Goal: Task Accomplishment & Management: Manage account settings

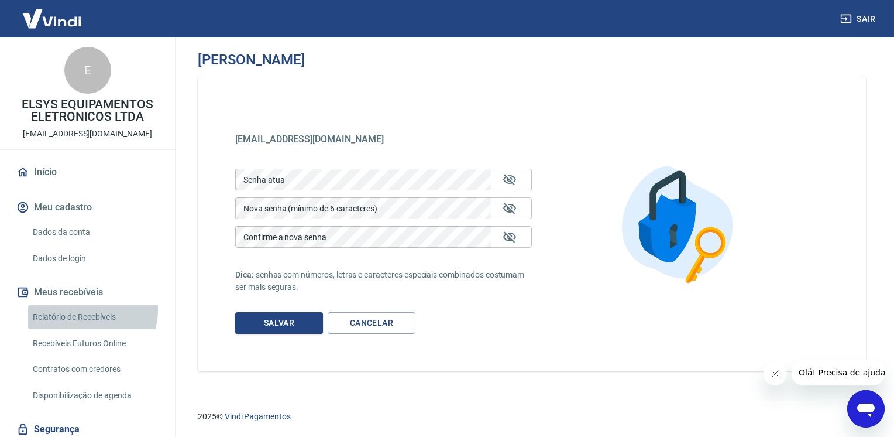
click at [91, 310] on link "Relatório de Recebíveis" at bounding box center [94, 317] width 133 height 24
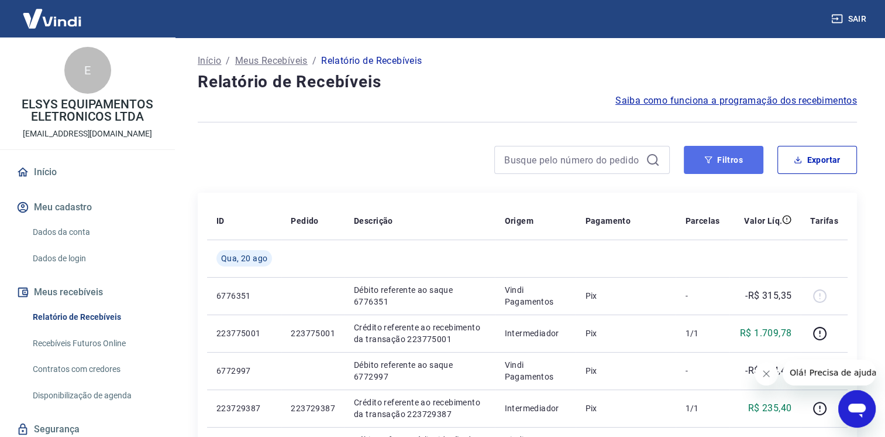
click at [714, 158] on button "Filtros" at bounding box center [724, 160] width 80 height 28
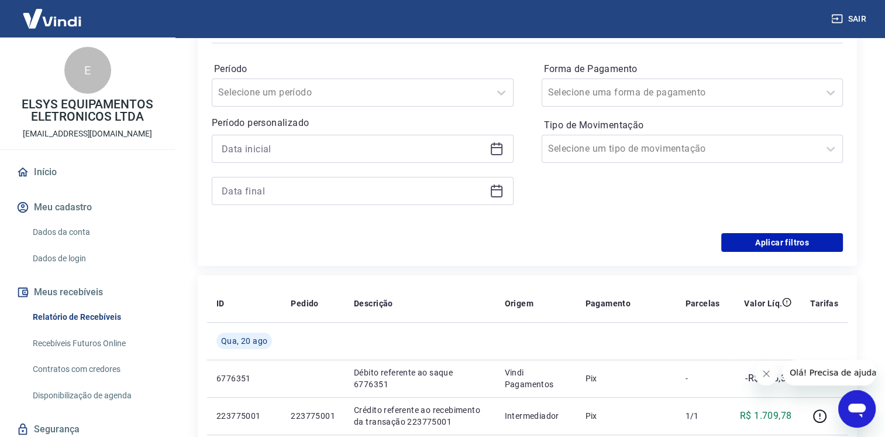
scroll to position [91, 0]
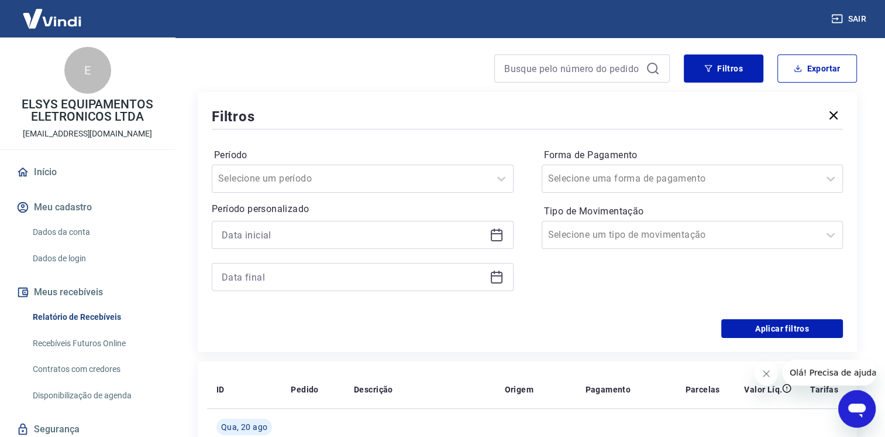
click at [503, 236] on div at bounding box center [363, 235] width 302 height 28
click at [496, 236] on icon at bounding box center [497, 235] width 14 height 14
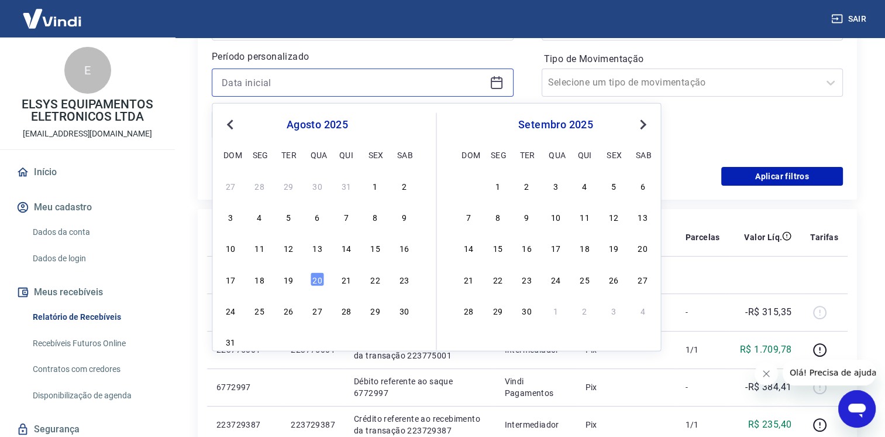
scroll to position [248, 0]
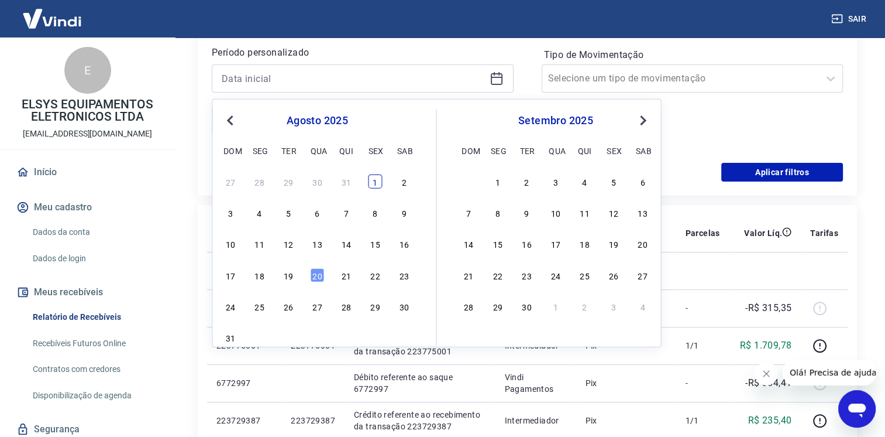
click at [370, 181] on div "1" at bounding box center [375, 181] width 14 height 14
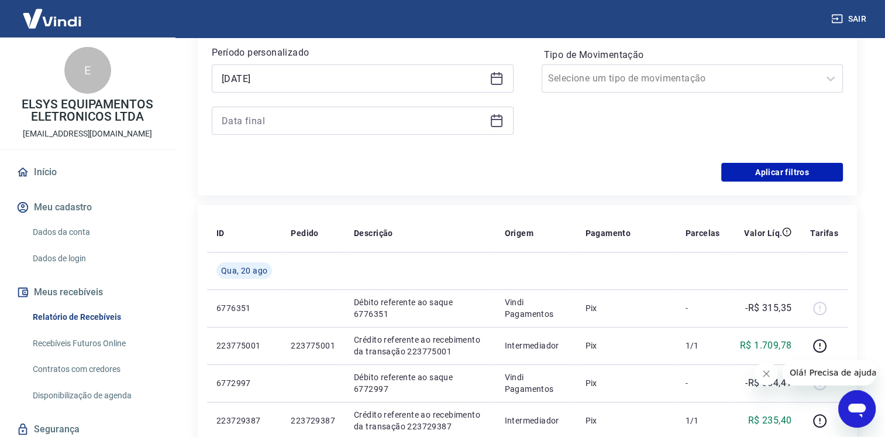
click at [491, 80] on icon at bounding box center [497, 79] width 12 height 12
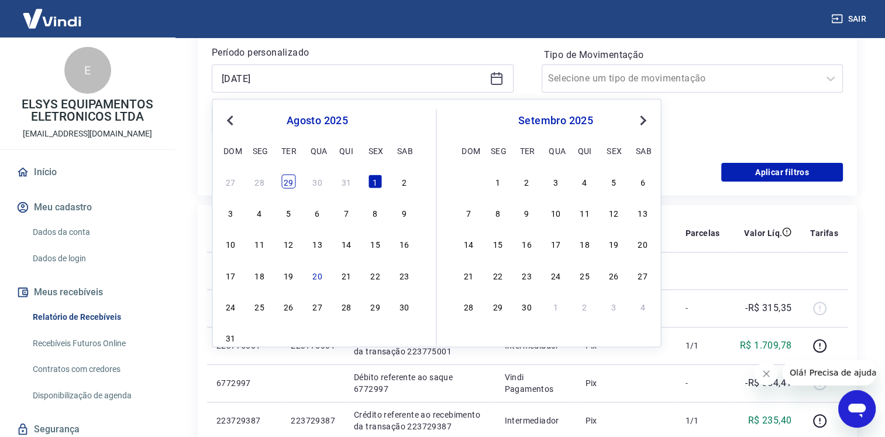
click at [288, 180] on div "29" at bounding box center [288, 181] width 14 height 14
type input "29/07/2025"
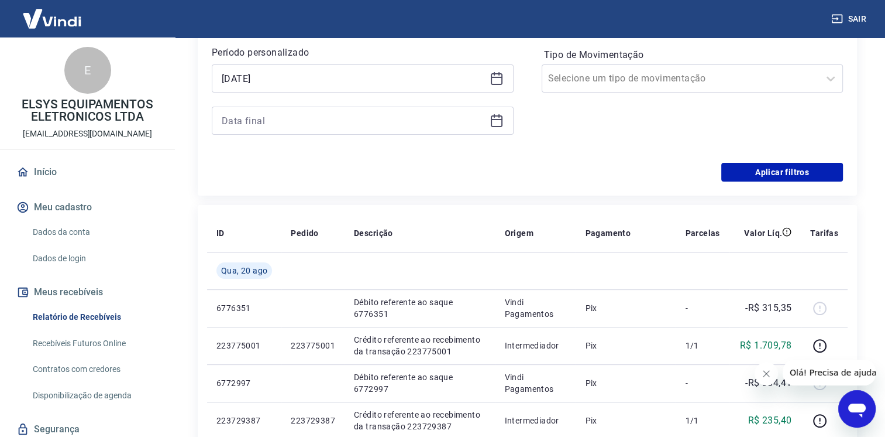
click at [499, 119] on icon at bounding box center [497, 119] width 12 height 1
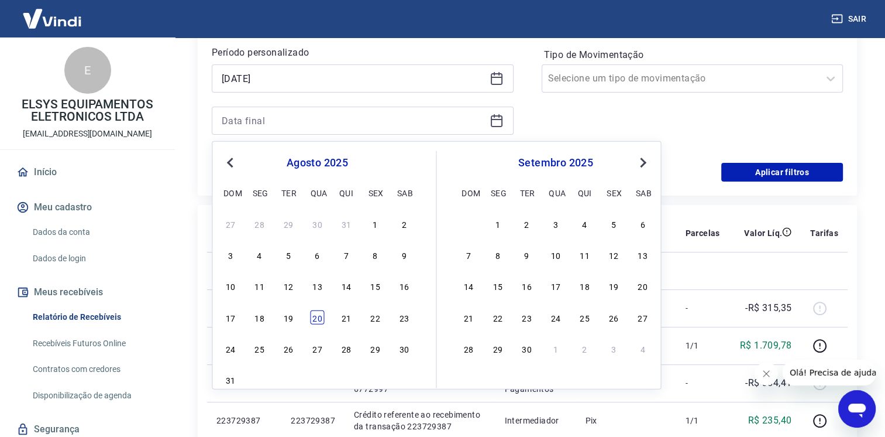
click at [318, 315] on div "20" at bounding box center [317, 317] width 14 height 14
type input "20/08/2025"
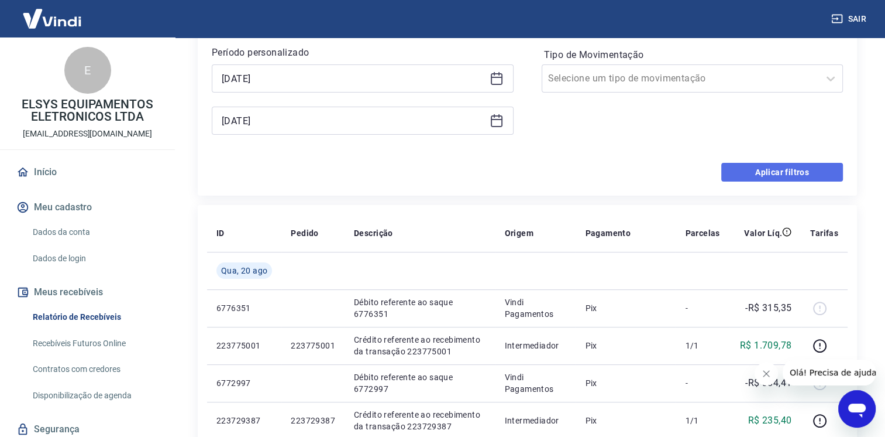
click at [750, 167] on button "Aplicar filtros" at bounding box center [782, 172] width 122 height 19
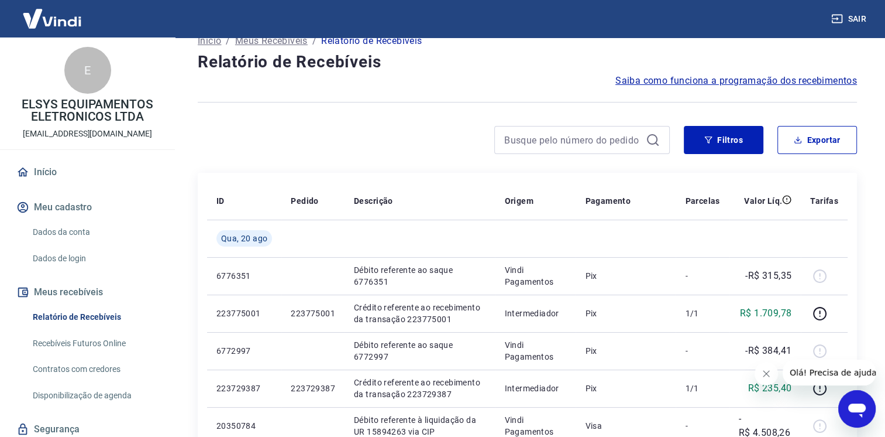
scroll to position [13, 0]
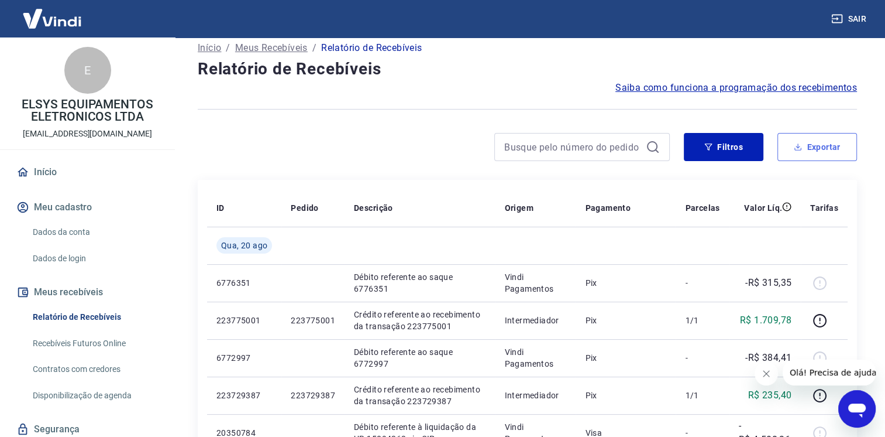
click at [797, 149] on icon "button" at bounding box center [798, 147] width 8 height 8
type input "29/07/2025"
type input "20/08/2025"
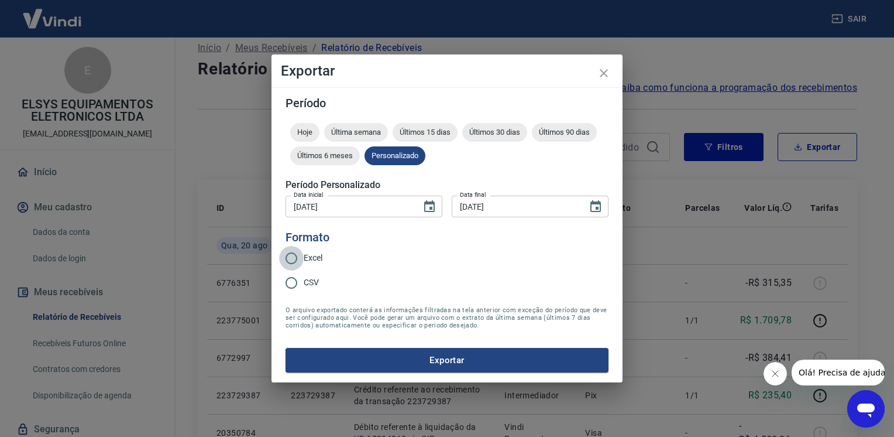
click at [295, 257] on input "Excel" at bounding box center [291, 258] width 25 height 25
radio input "true"
click at [413, 357] on button "Exportar" at bounding box center [447, 360] width 323 height 25
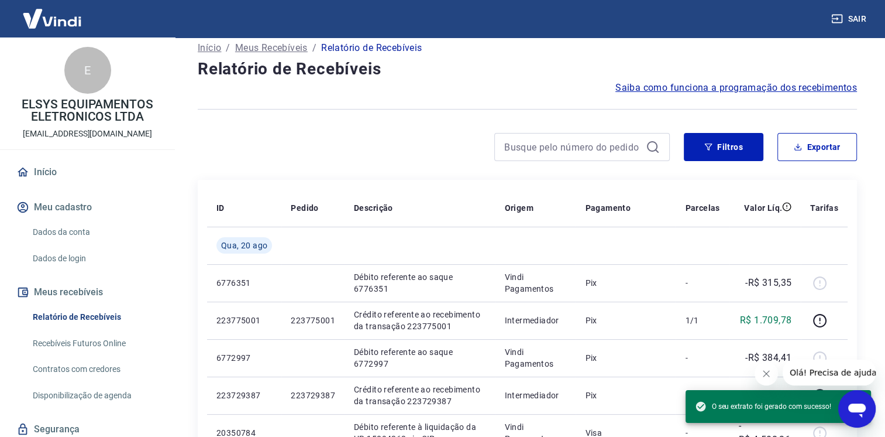
click at [607, 69] on h4 "Relatório de Recebíveis" at bounding box center [527, 68] width 659 height 23
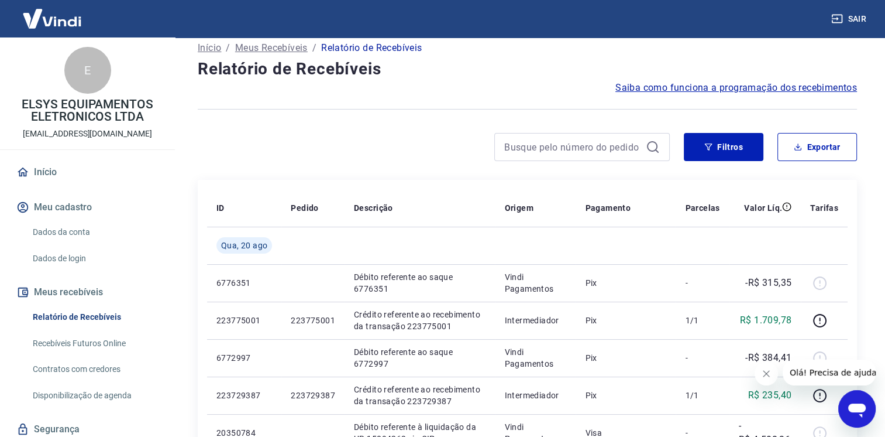
click at [860, 20] on button "Sair" at bounding box center [850, 19] width 42 height 22
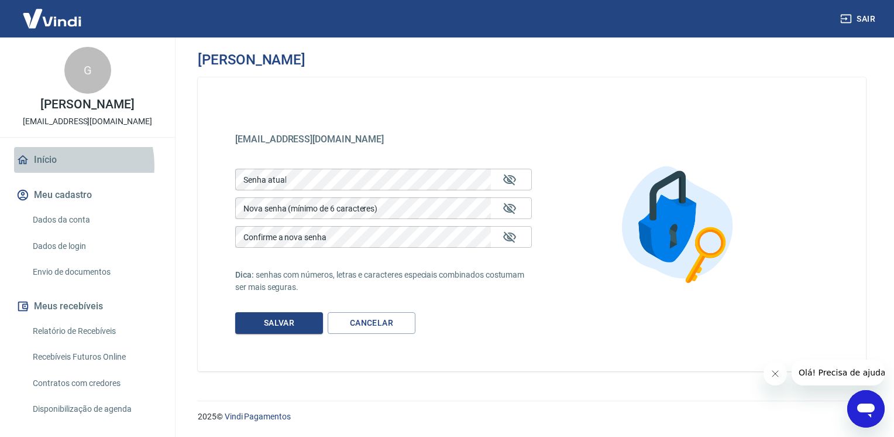
click at [59, 165] on link "Início" at bounding box center [87, 160] width 147 height 26
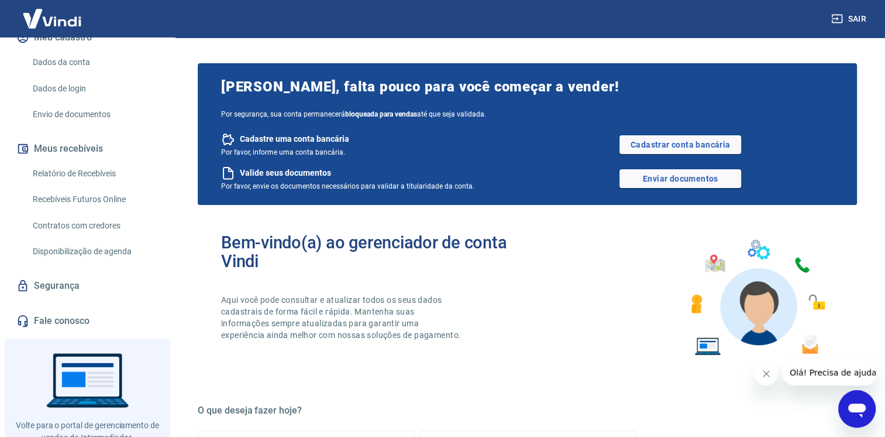
scroll to position [155, 0]
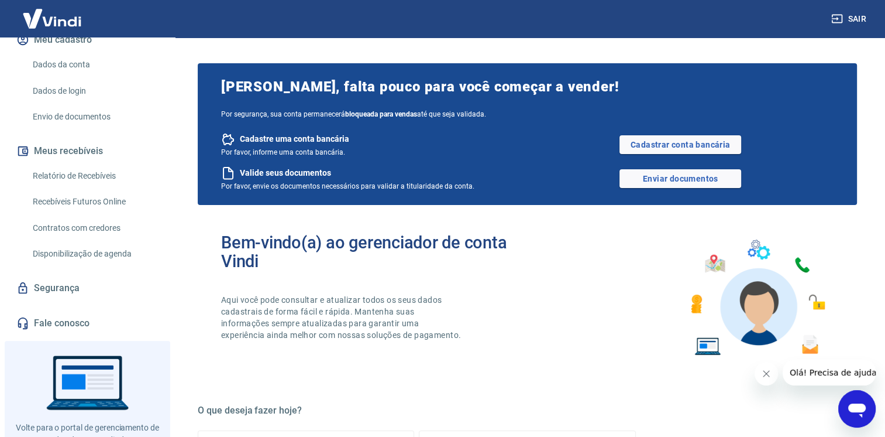
click at [66, 21] on img at bounding box center [52, 19] width 76 height 36
click at [43, 18] on img at bounding box center [52, 19] width 76 height 36
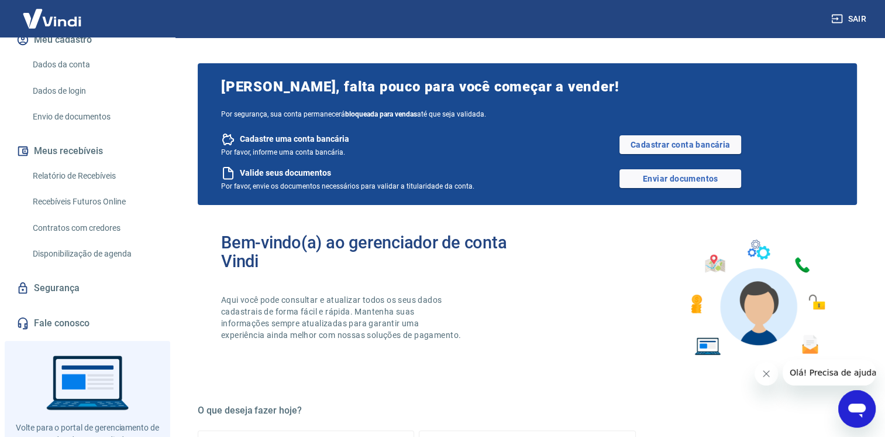
click at [43, 18] on img at bounding box center [52, 19] width 76 height 36
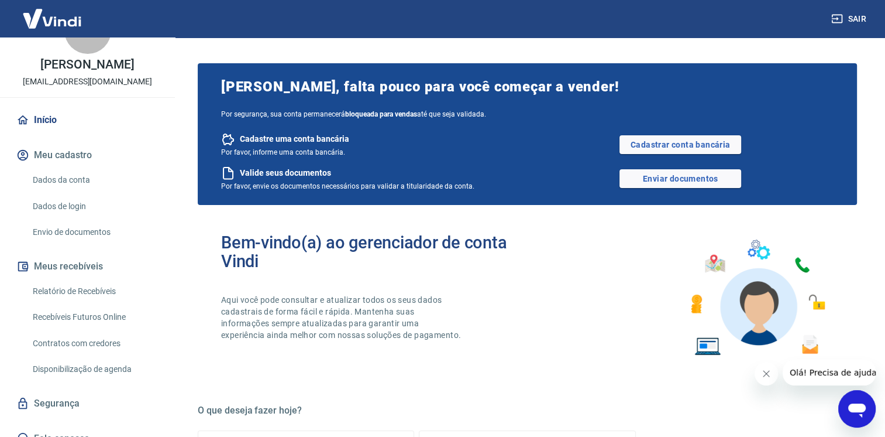
scroll to position [0, 0]
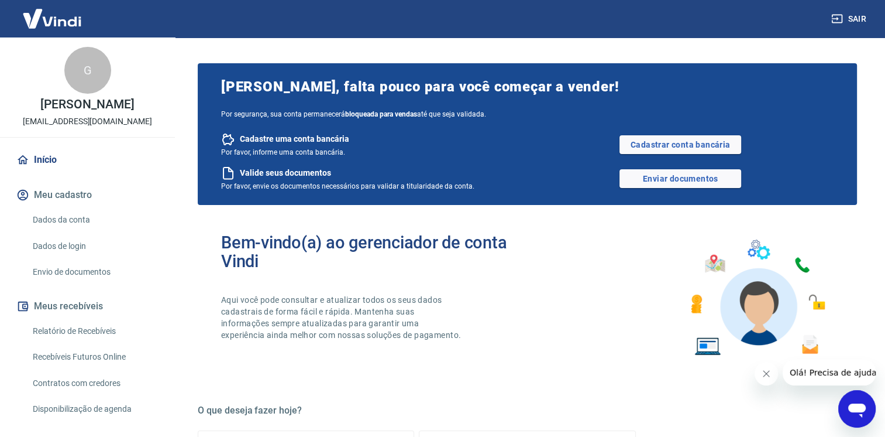
click at [66, 75] on div "G" at bounding box center [87, 70] width 47 height 47
click at [49, 163] on link "Início" at bounding box center [87, 160] width 147 height 26
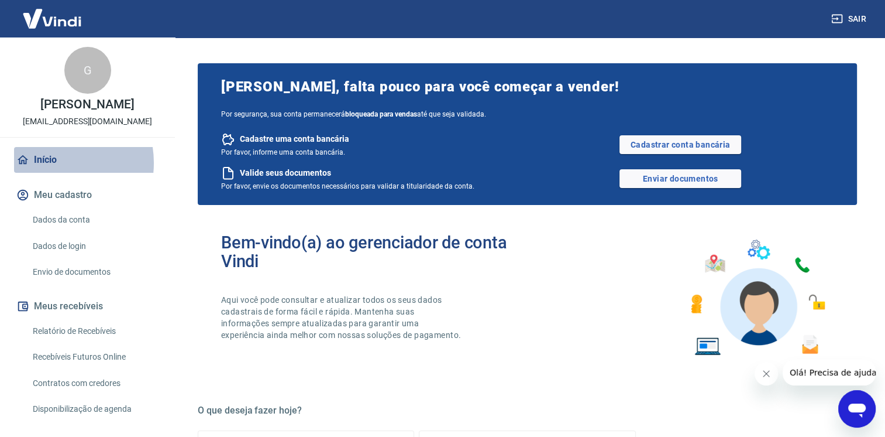
click at [49, 163] on link "Início" at bounding box center [87, 160] width 147 height 26
click at [61, 17] on img at bounding box center [52, 19] width 76 height 36
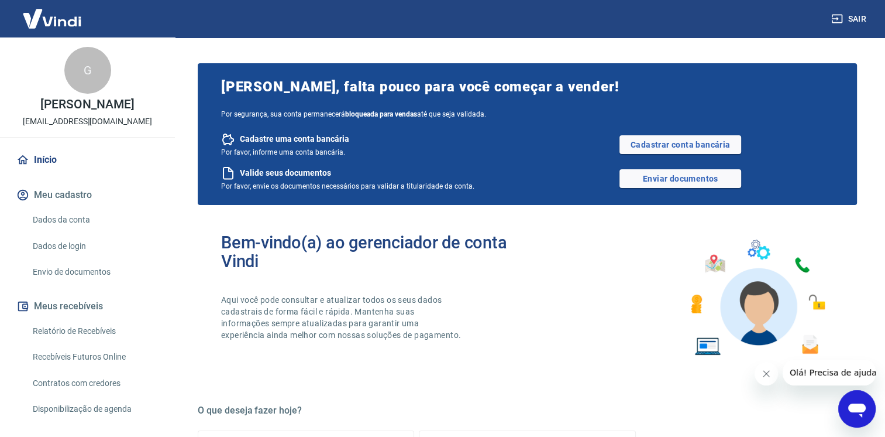
click at [763, 374] on icon "Fechar mensagem da empresa" at bounding box center [766, 373] width 9 height 9
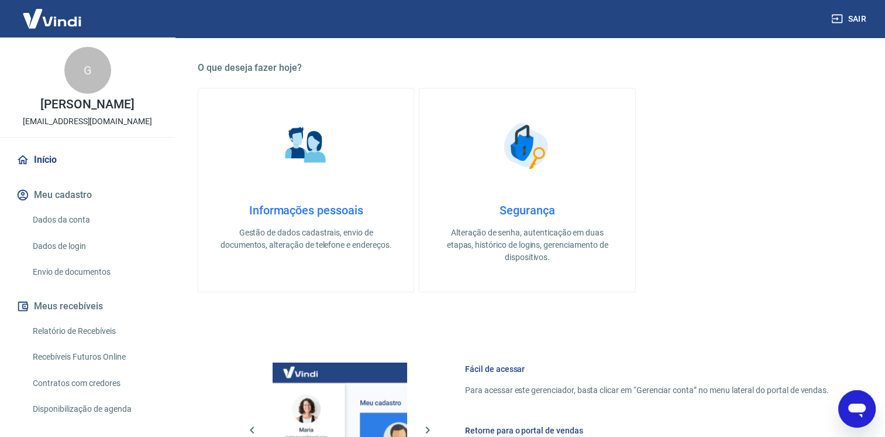
scroll to position [352, 0]
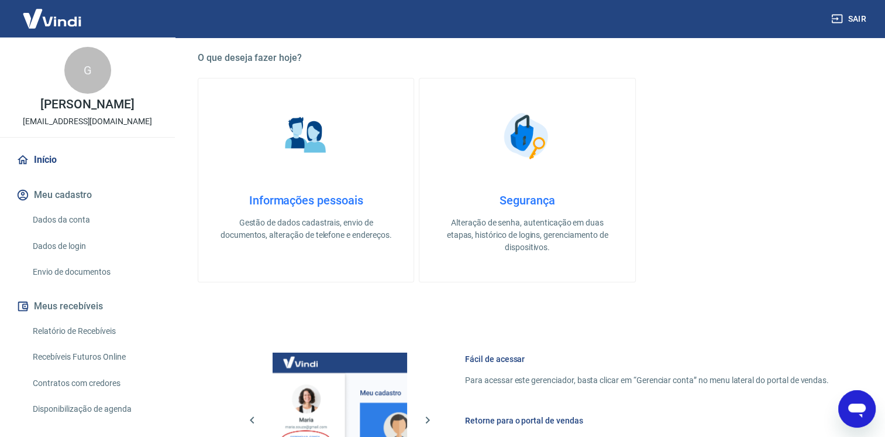
click at [477, 279] on link "Segurança Alteração de senha, autenticação em duas etapas, histórico de logins,…" at bounding box center [527, 180] width 217 height 204
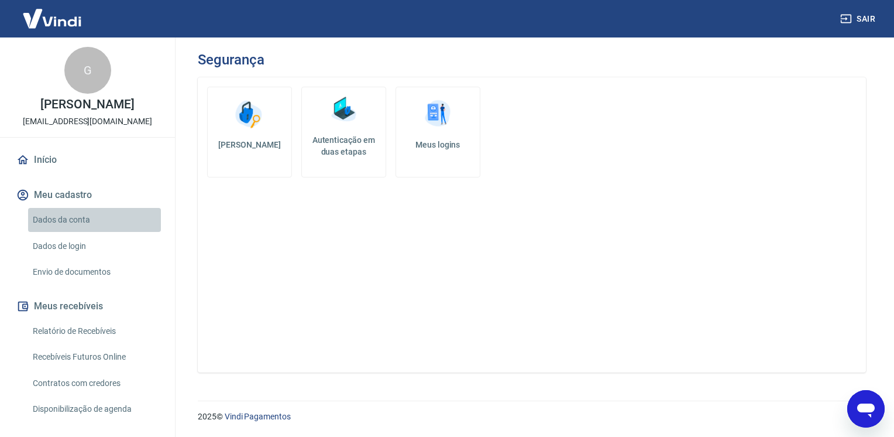
click at [100, 225] on link "Dados da conta" at bounding box center [94, 220] width 133 height 24
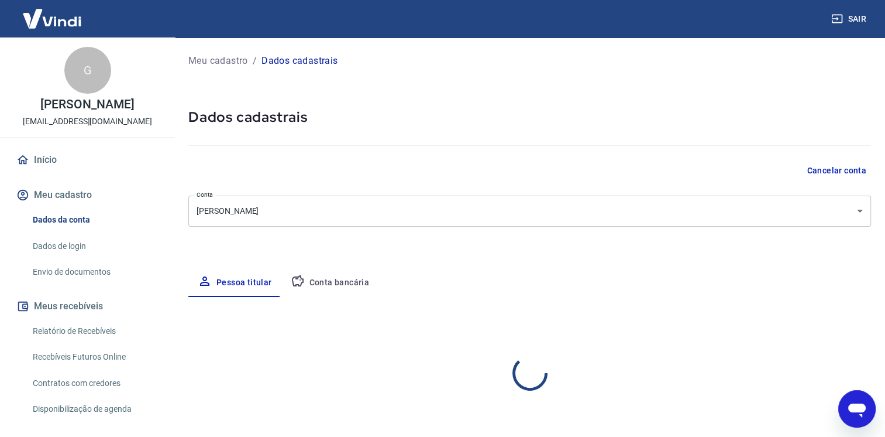
select select "SP"
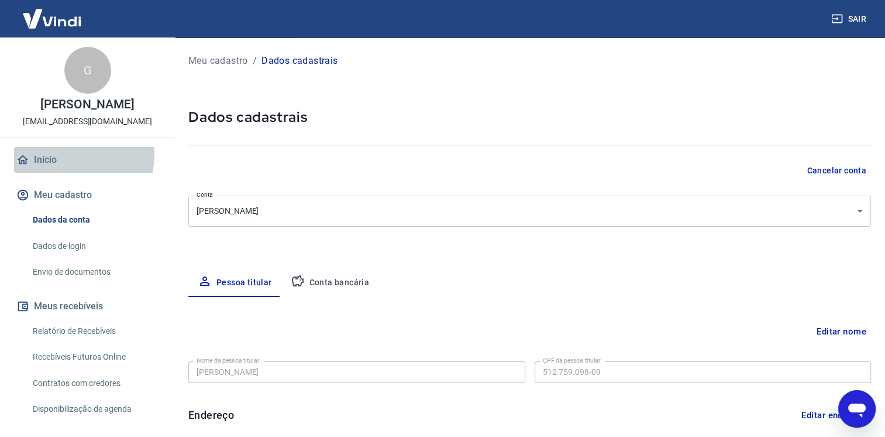
click at [54, 153] on link "Início" at bounding box center [87, 160] width 147 height 26
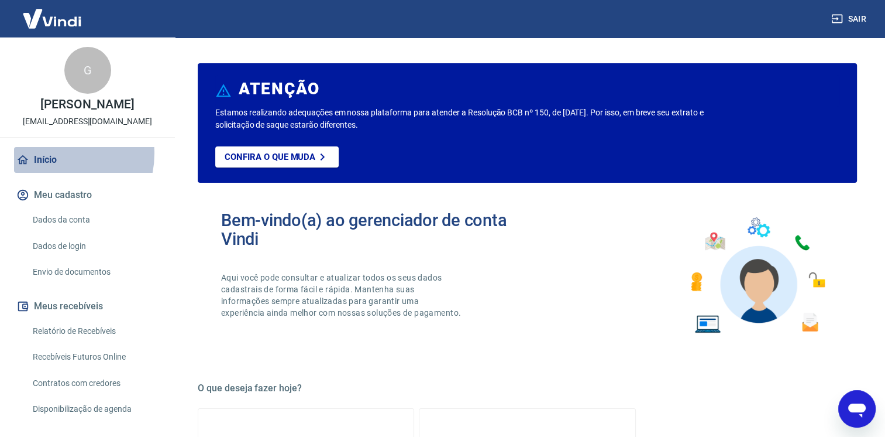
click at [54, 153] on link "Início" at bounding box center [87, 160] width 147 height 26
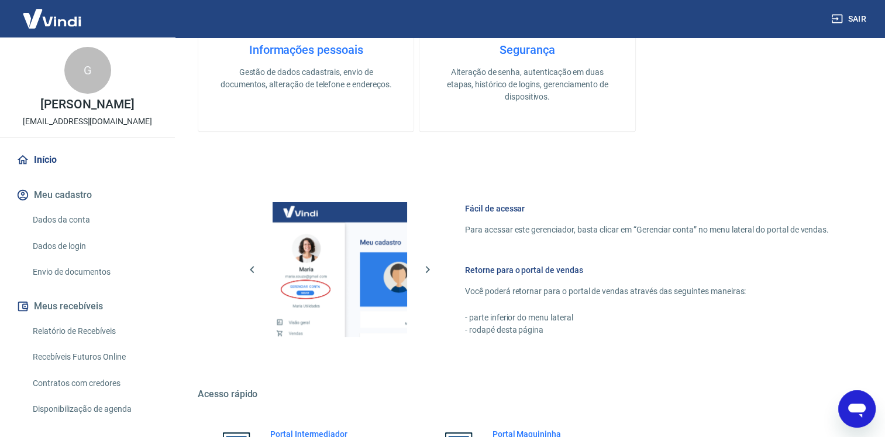
scroll to position [439, 0]
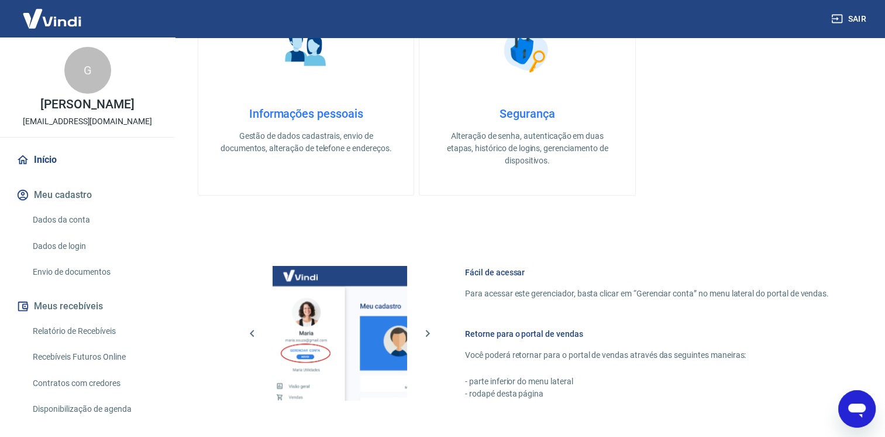
click at [504, 335] on h6 "Retorne para o portal de vendas" at bounding box center [647, 334] width 364 height 12
click at [471, 335] on h6 "Retorne para o portal de vendas" at bounding box center [647, 334] width 364 height 12
click at [92, 277] on link "Envio de documentos" at bounding box center [94, 272] width 133 height 24
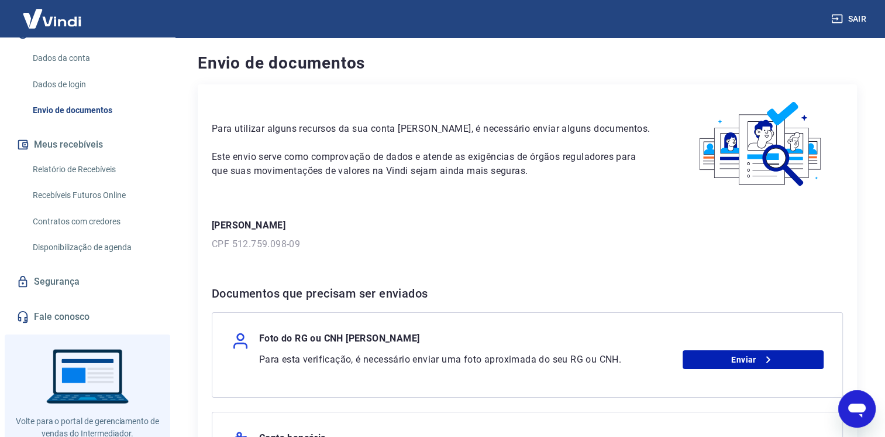
scroll to position [183, 0]
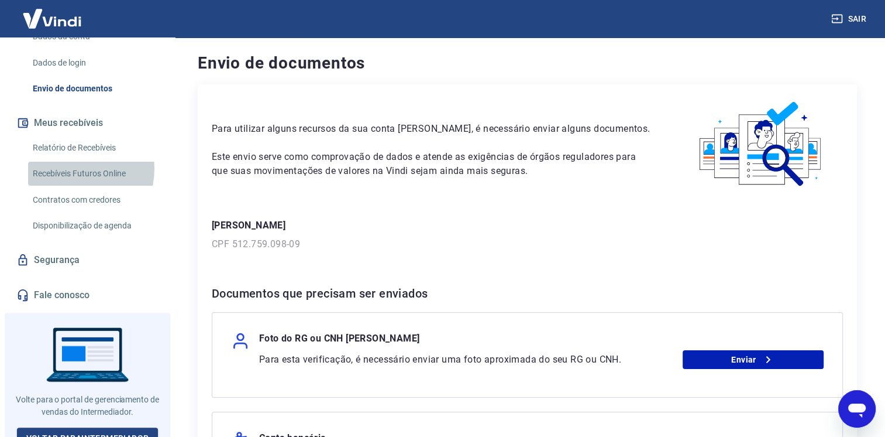
click at [68, 168] on link "Recebíveis Futuros Online" at bounding box center [94, 173] width 133 height 24
